Goal: Task Accomplishment & Management: Use online tool/utility

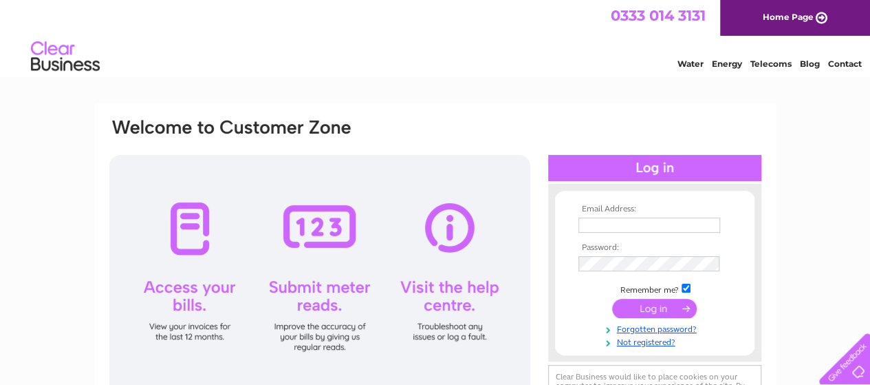
click at [336, 291] on div at bounding box center [319, 275] width 421 height 241
click at [604, 229] on input "text" at bounding box center [649, 224] width 142 height 15
type input "annsaadi@hotmail.co.uk"
click at [652, 310] on input "submit" at bounding box center [654, 308] width 85 height 19
click at [649, 302] on input "submit" at bounding box center [654, 308] width 85 height 19
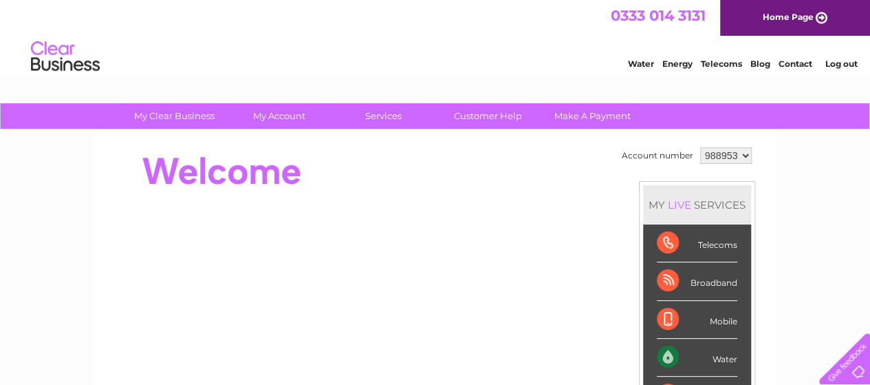
click at [667, 352] on div "Water" at bounding box center [697, 357] width 80 height 38
click at [721, 357] on div "Water" at bounding box center [697, 357] width 80 height 38
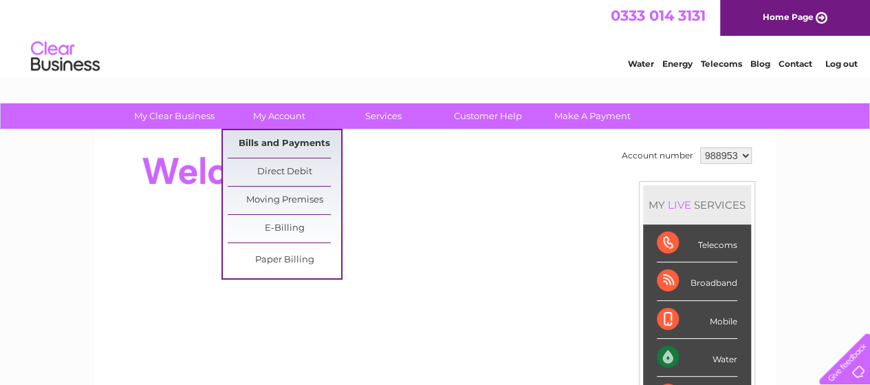
click at [281, 138] on link "Bills and Payments" at bounding box center [284, 144] width 113 height 28
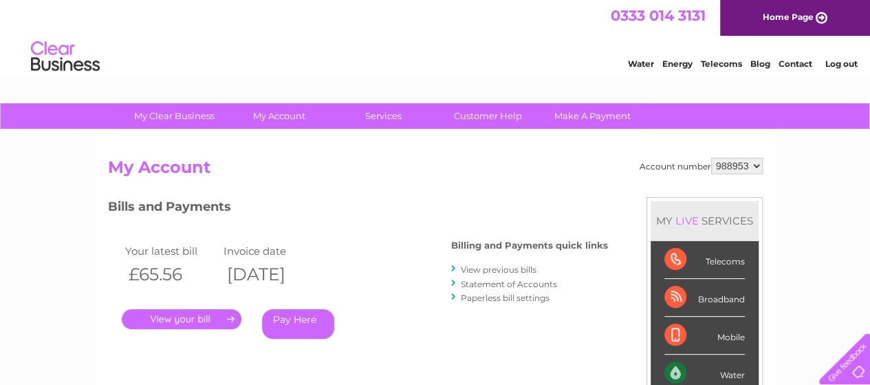
click at [381, 112] on link "Services" at bounding box center [383, 115] width 113 height 25
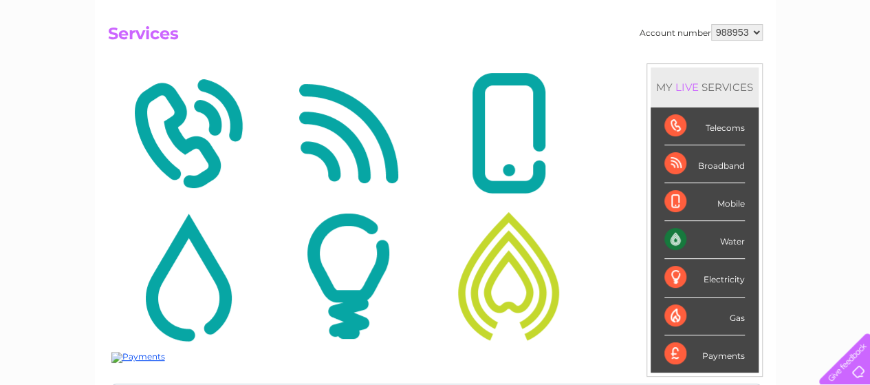
scroll to position [132, 0]
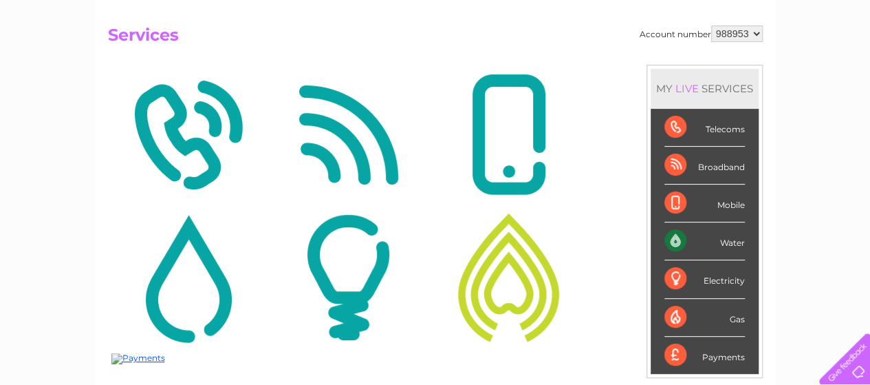
click at [665, 240] on div "Water" at bounding box center [704, 241] width 80 height 38
click at [684, 237] on div "Water" at bounding box center [704, 241] width 80 height 38
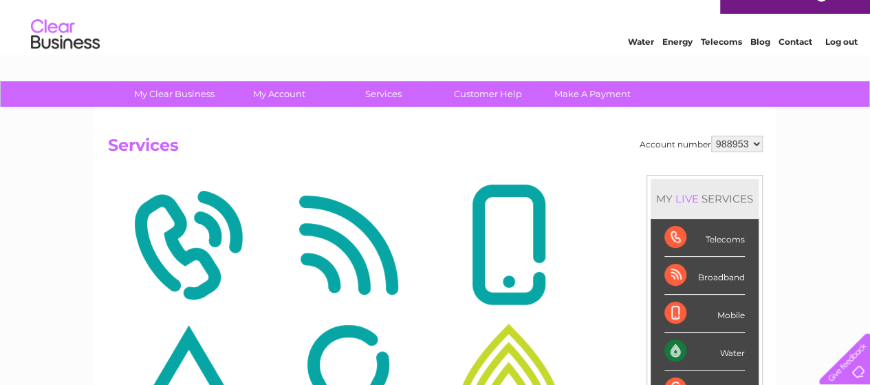
scroll to position [0, 0]
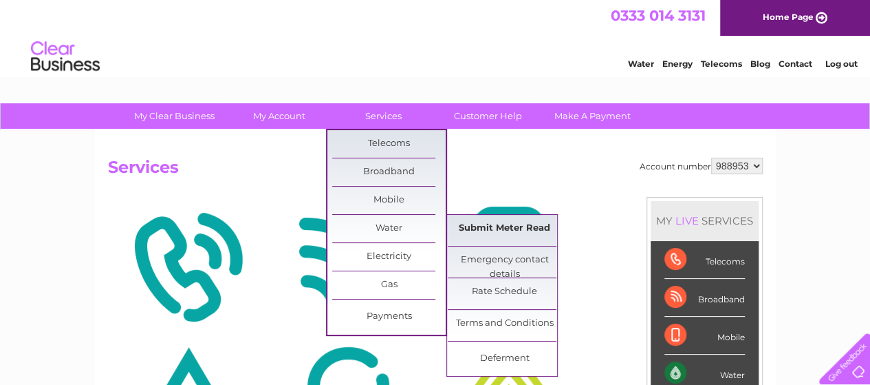
click at [487, 228] on link "Submit Meter Read" at bounding box center [504, 229] width 113 height 28
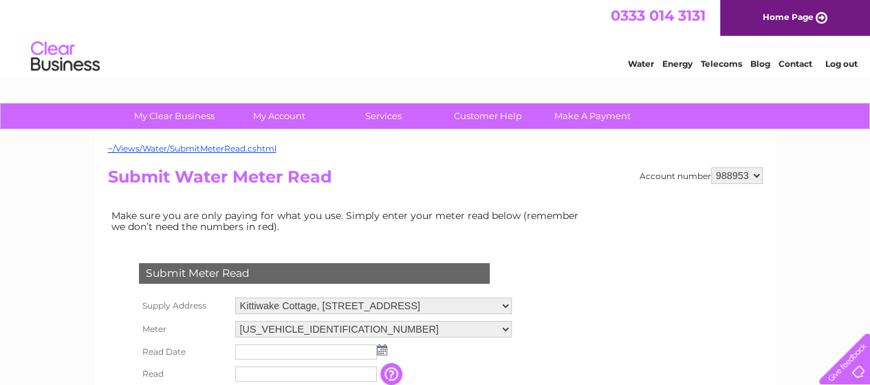
click at [378, 349] on img at bounding box center [382, 349] width 10 height 11
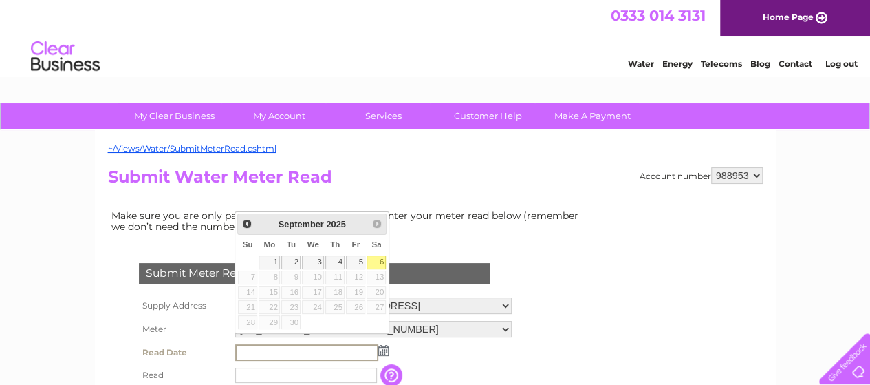
click at [386, 262] on link "6" at bounding box center [376, 262] width 19 height 14
type input "2025/09/06"
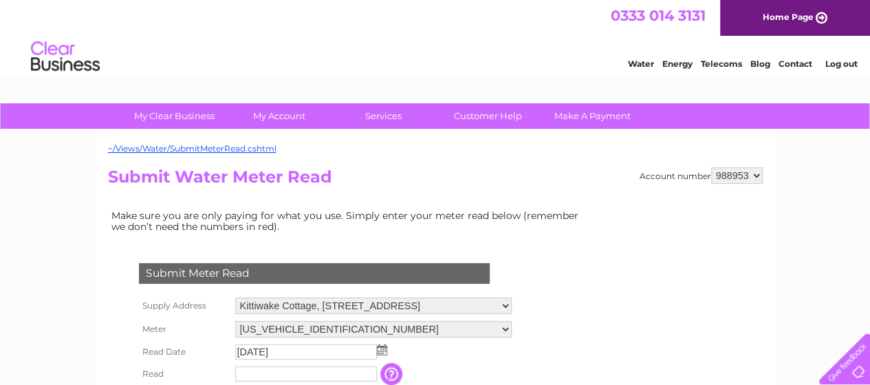
click at [246, 366] on input "text" at bounding box center [306, 373] width 142 height 15
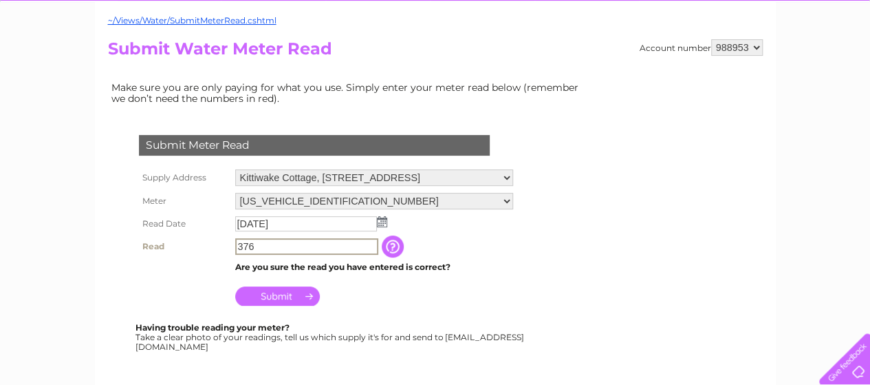
scroll to position [130, 0]
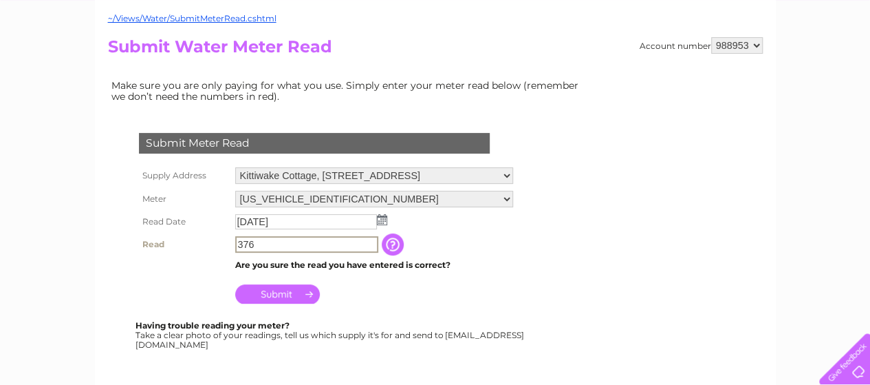
type input "376"
click at [294, 292] on input "Submit" at bounding box center [277, 292] width 85 height 19
